Goal: Task Accomplishment & Management: Manage account settings

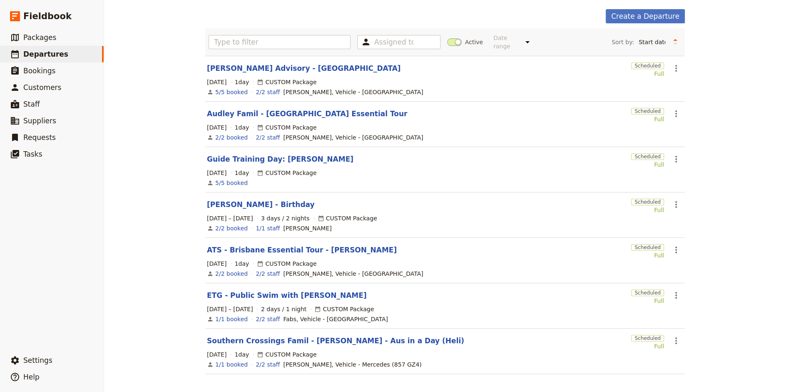
scroll to position [37, 0]
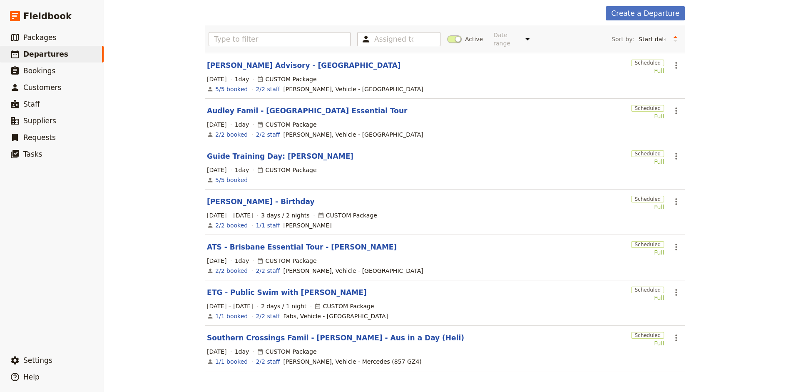
click at [256, 110] on link "Audley Famil - [GEOGRAPHIC_DATA] Essential Tour" at bounding box center [307, 111] width 200 height 10
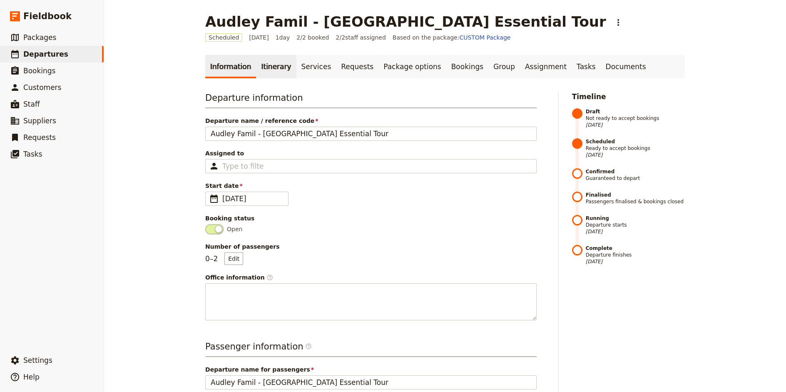
click at [266, 60] on link "Itinerary" at bounding box center [276, 66] width 40 height 23
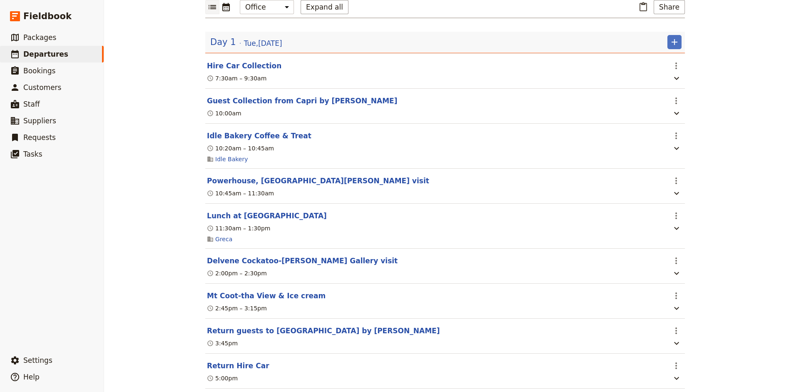
scroll to position [103, 0]
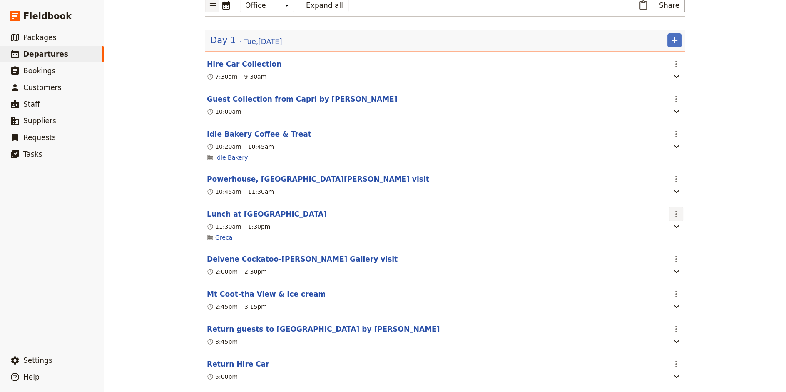
click at [679, 209] on icon "Actions" at bounding box center [676, 214] width 10 height 10
click at [684, 228] on span "Edit this itinerary item" at bounding box center [707, 229] width 65 height 8
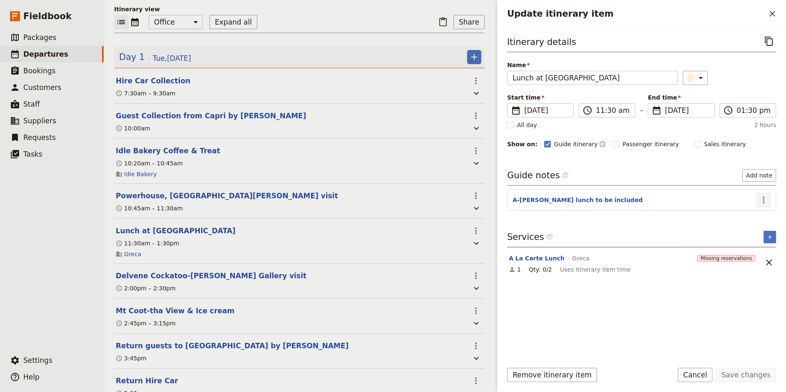
click at [763, 197] on icon "Actions" at bounding box center [764, 199] width 2 height 7
click at [754, 220] on button "Edit note" at bounding box center [745, 216] width 49 height 12
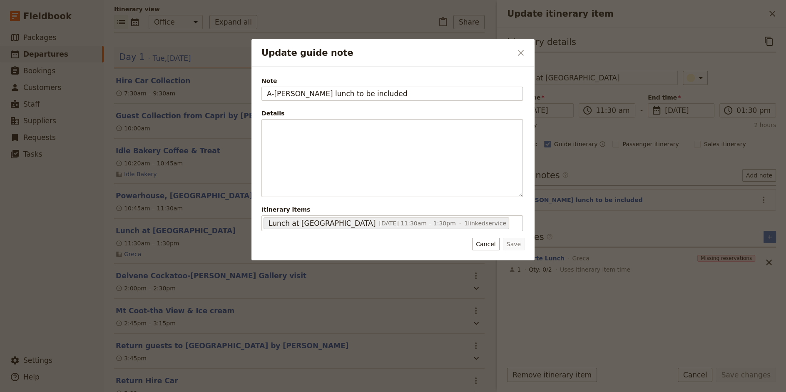
drag, startPoint x: 420, startPoint y: 92, endPoint x: 213, endPoint y: 93, distance: 206.9
click at [213, 391] on div "Update guide note ​ Note A-[PERSON_NAME] lunch to be included Details ​ ​ ​ ​ ​…" at bounding box center [393, 392] width 786 height 0
type input "Lunch not included"
click at [513, 247] on button "Save" at bounding box center [514, 244] width 22 height 12
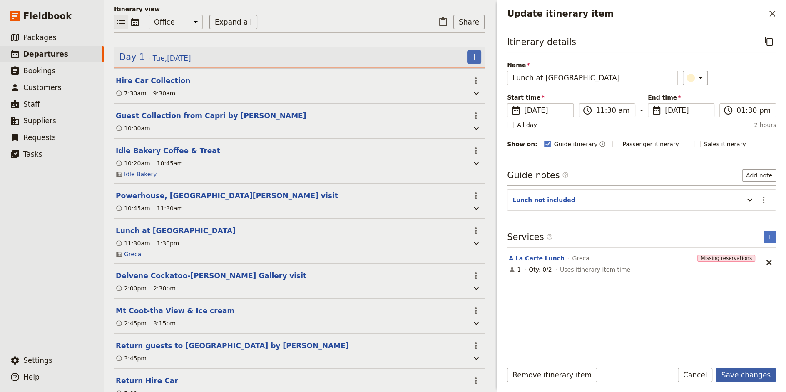
click at [739, 373] on button "Save changes" at bounding box center [746, 375] width 60 height 14
